Goal: Download file/media

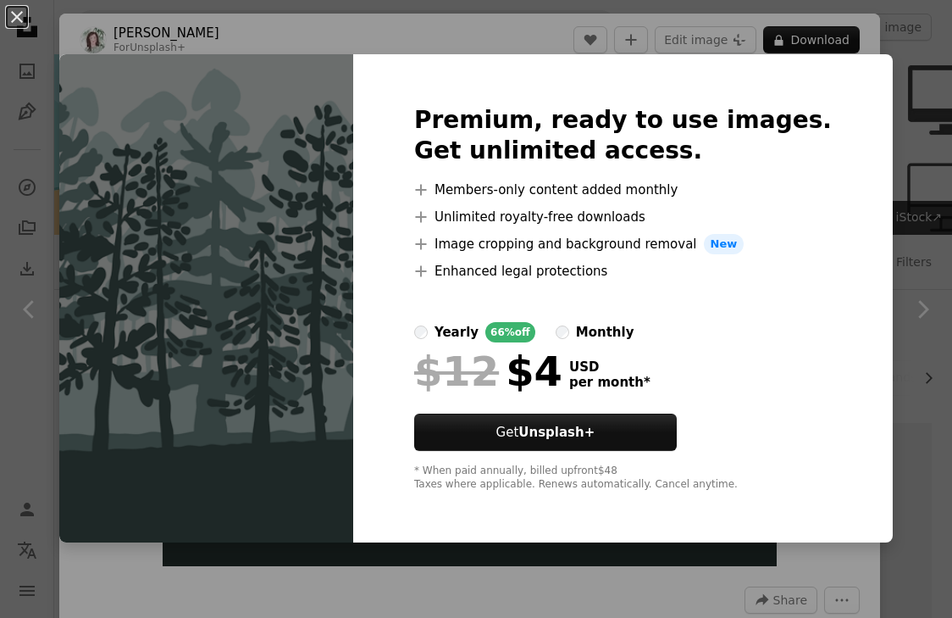
scroll to position [283, 0]
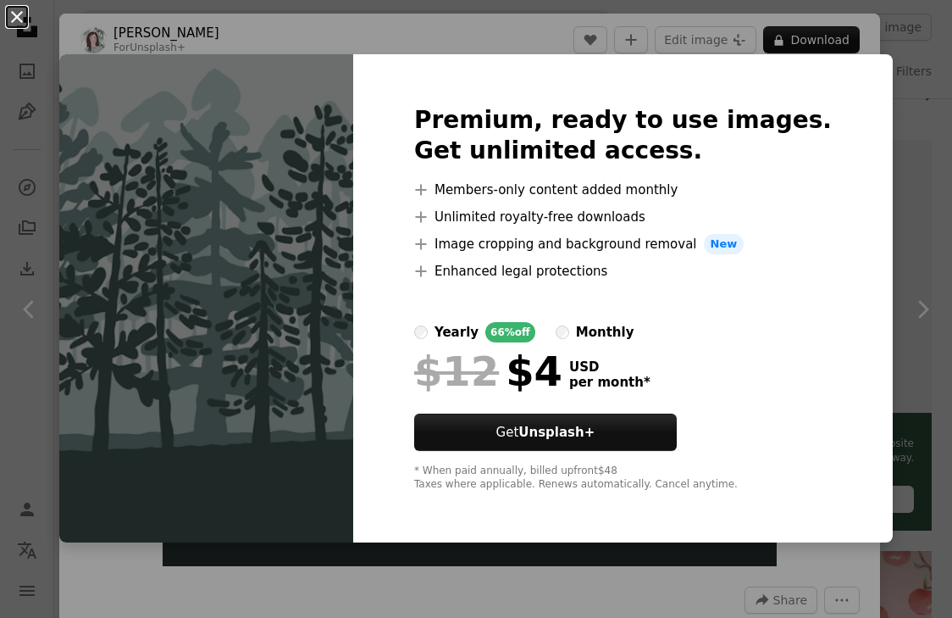
click at [11, 16] on button "An X shape" at bounding box center [17, 17] width 20 height 20
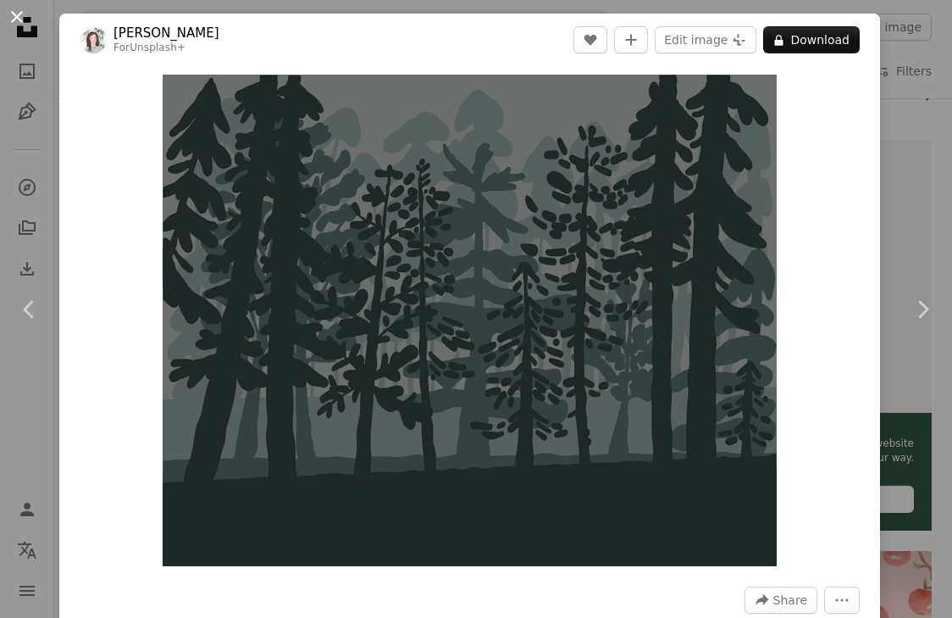
click at [17, 16] on button "An X shape" at bounding box center [17, 17] width 20 height 20
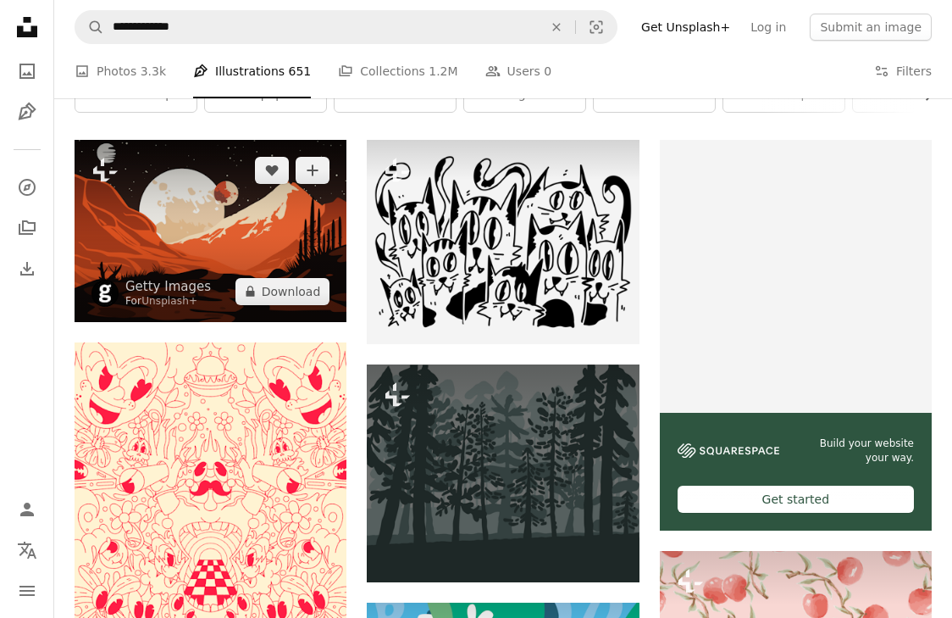
click at [166, 248] on img at bounding box center [211, 230] width 272 height 181
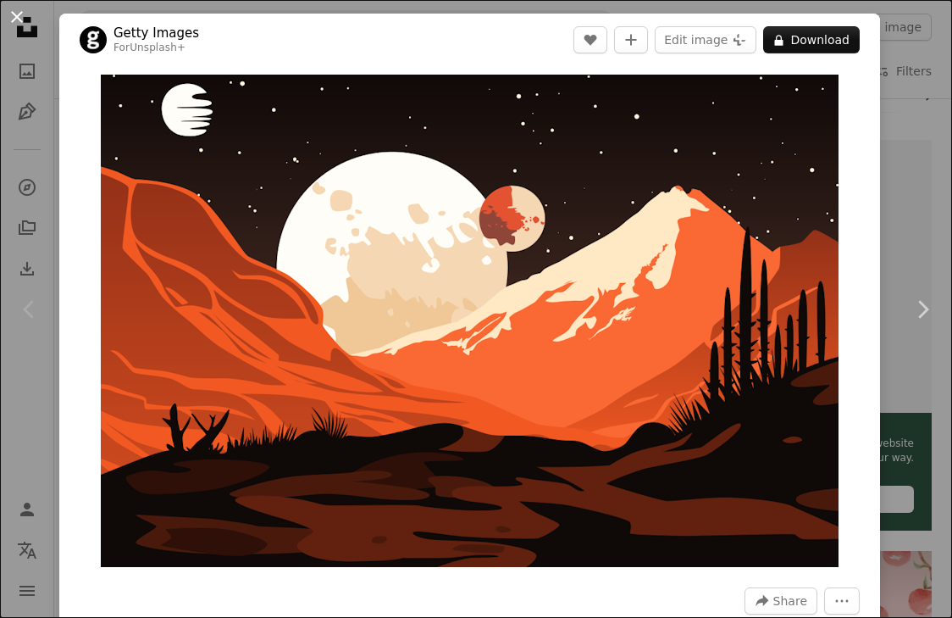
click at [14, 15] on button "An X shape" at bounding box center [17, 17] width 20 height 20
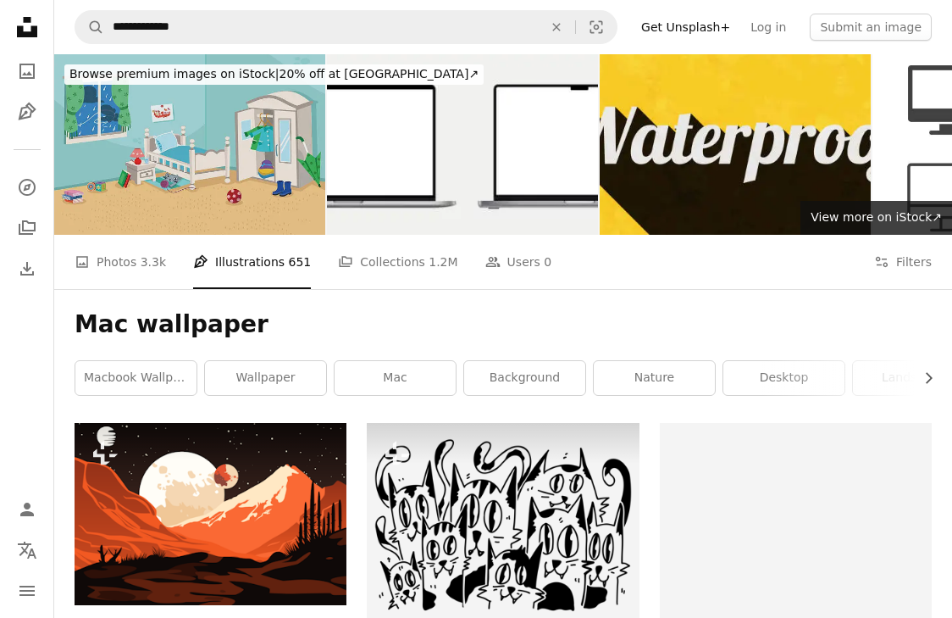
click at [286, 175] on img at bounding box center [189, 144] width 271 height 180
